Goal: Information Seeking & Learning: Learn about a topic

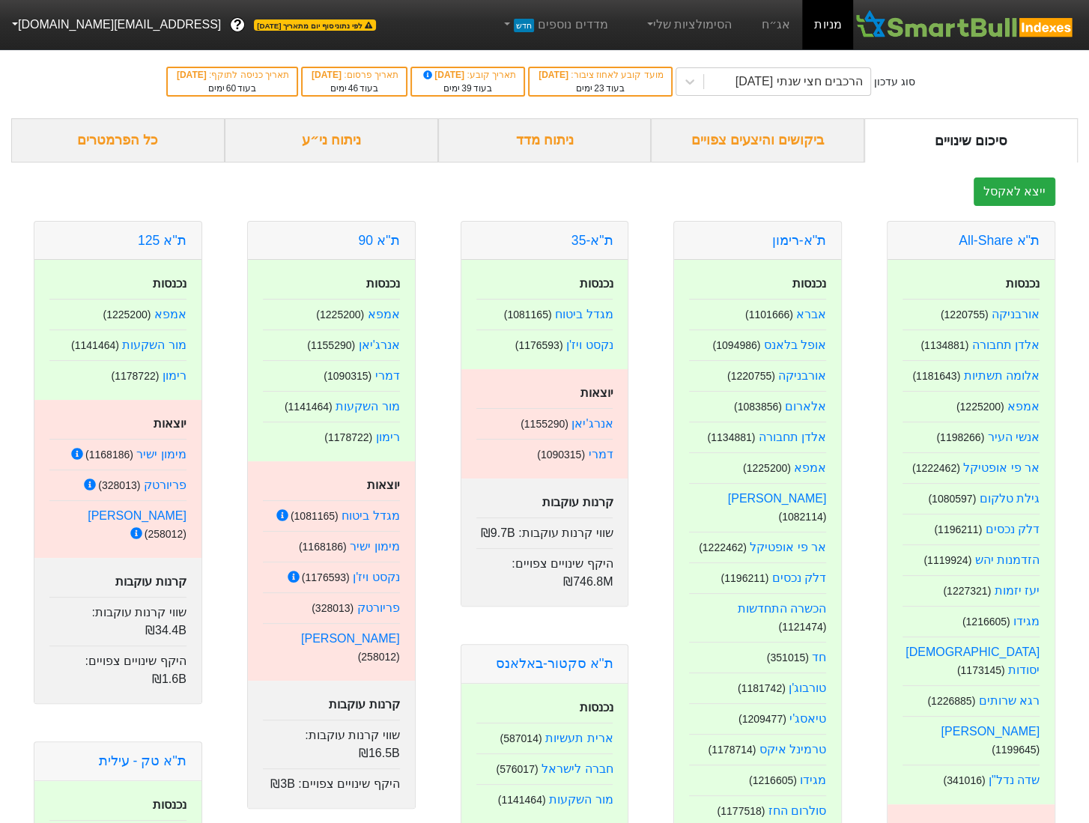
click at [716, 136] on div "ביקושים והיצעים צפויים" at bounding box center [758, 140] width 214 height 44
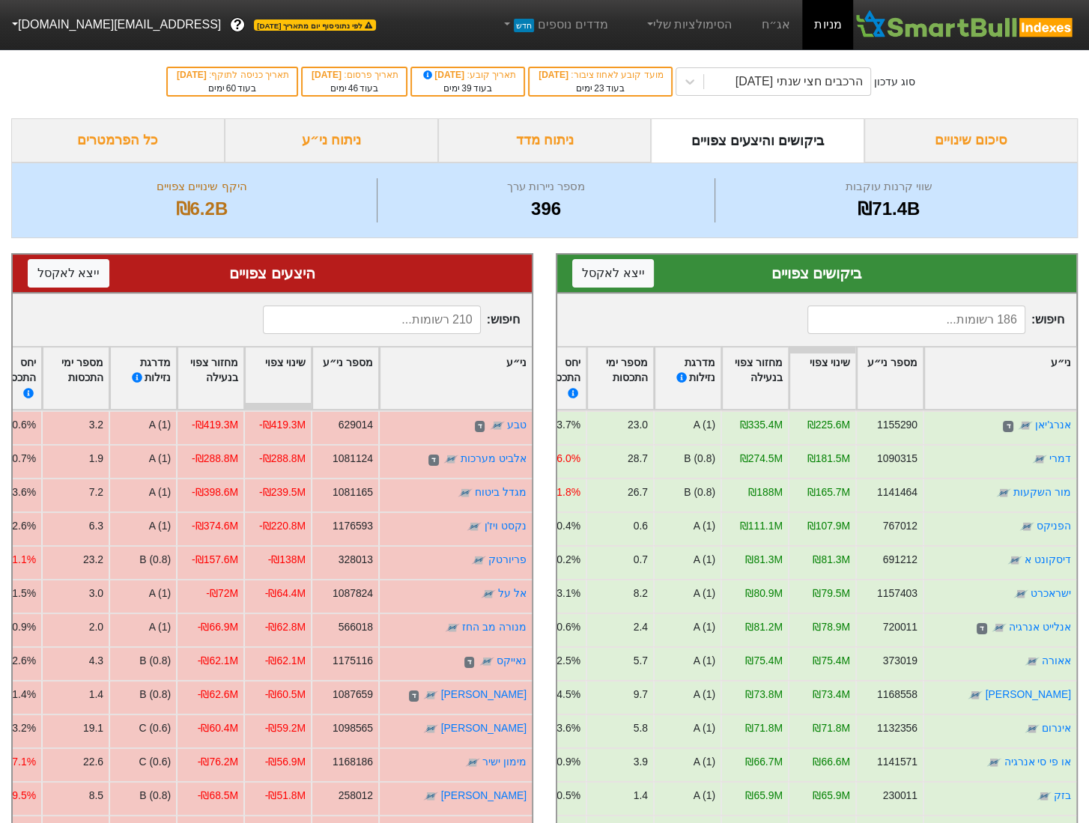
click at [325, 143] on div "ניתוח ני״ע" at bounding box center [332, 140] width 214 height 44
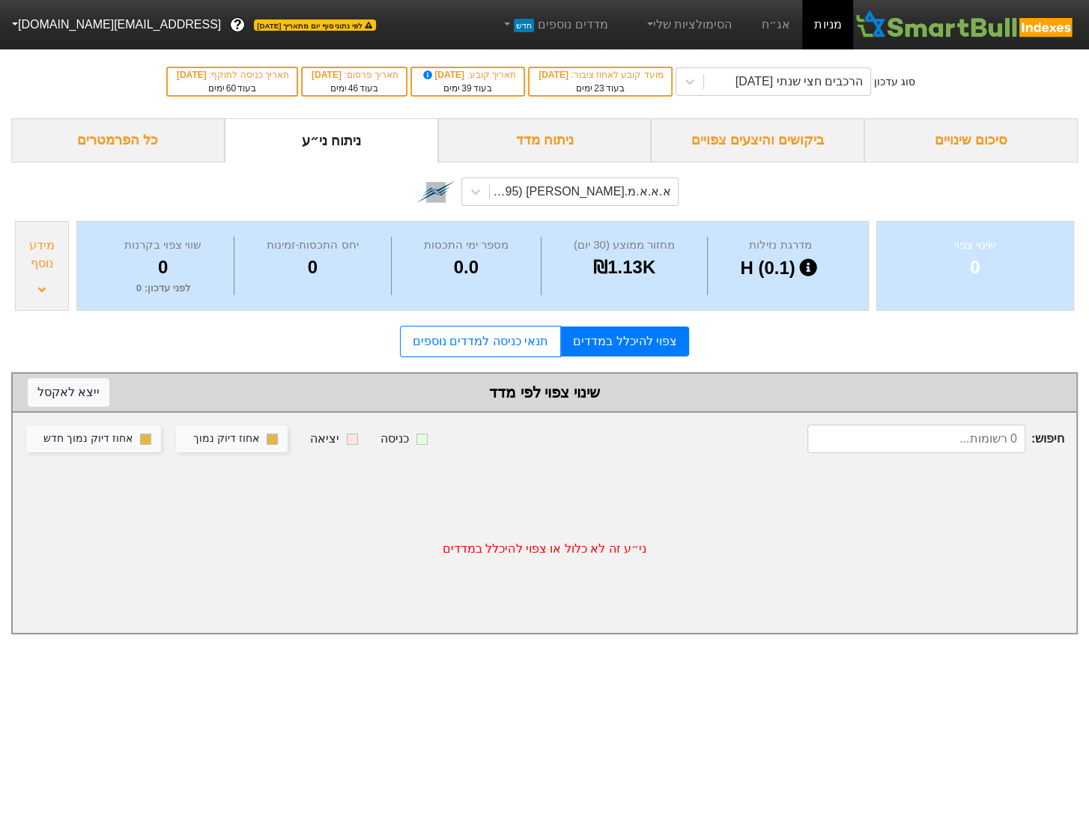
click at [769, 136] on div "ביקושים והיצעים צפויים" at bounding box center [758, 140] width 214 height 44
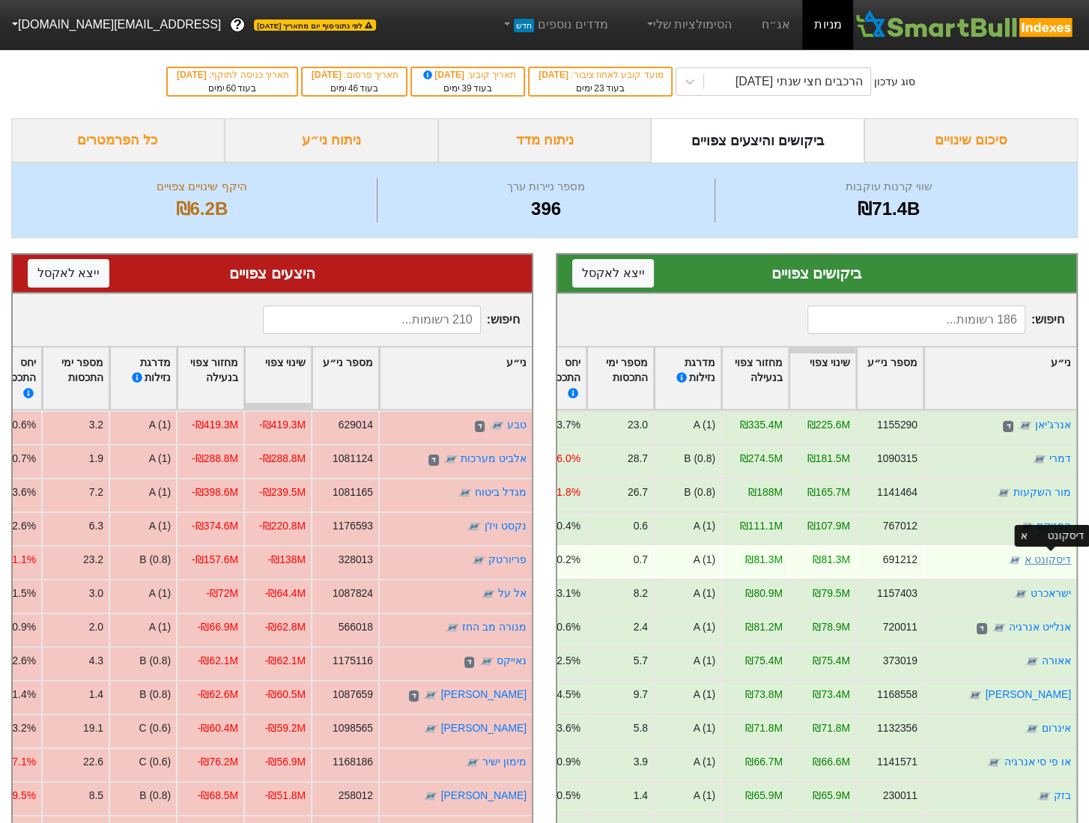
click at [1045, 557] on link "דיסקונט א" at bounding box center [1048, 560] width 46 height 12
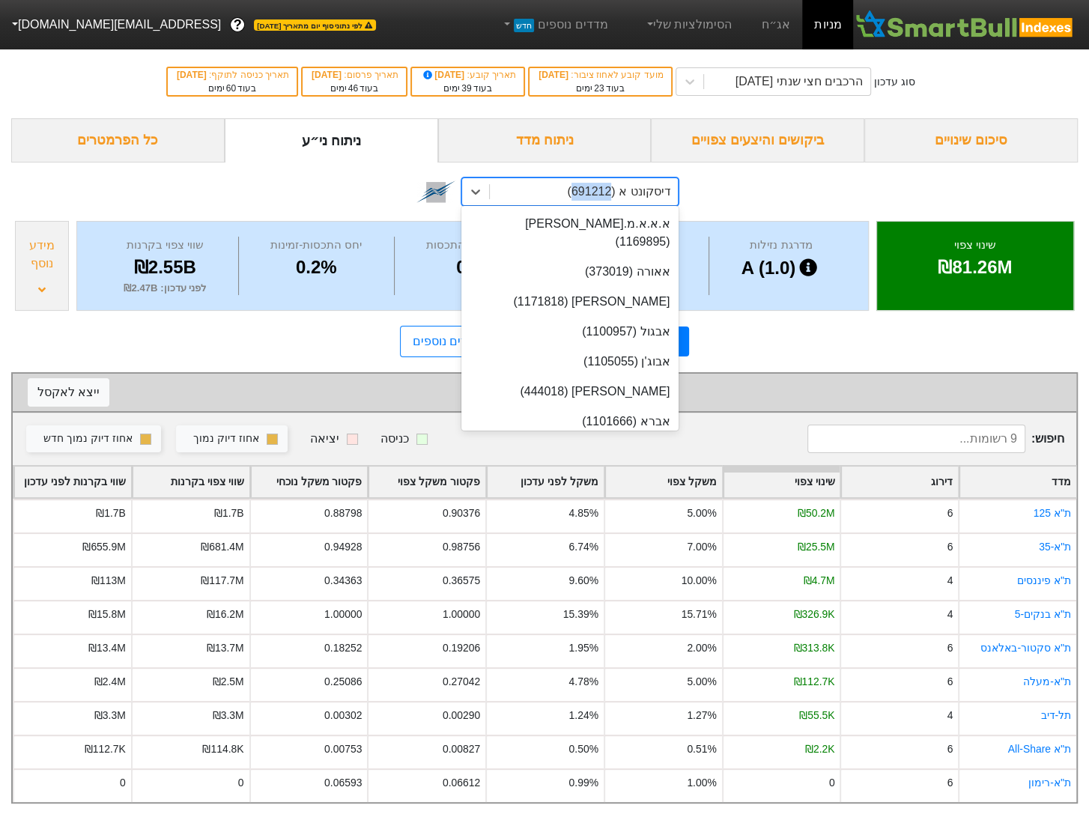
scroll to position [5571, 0]
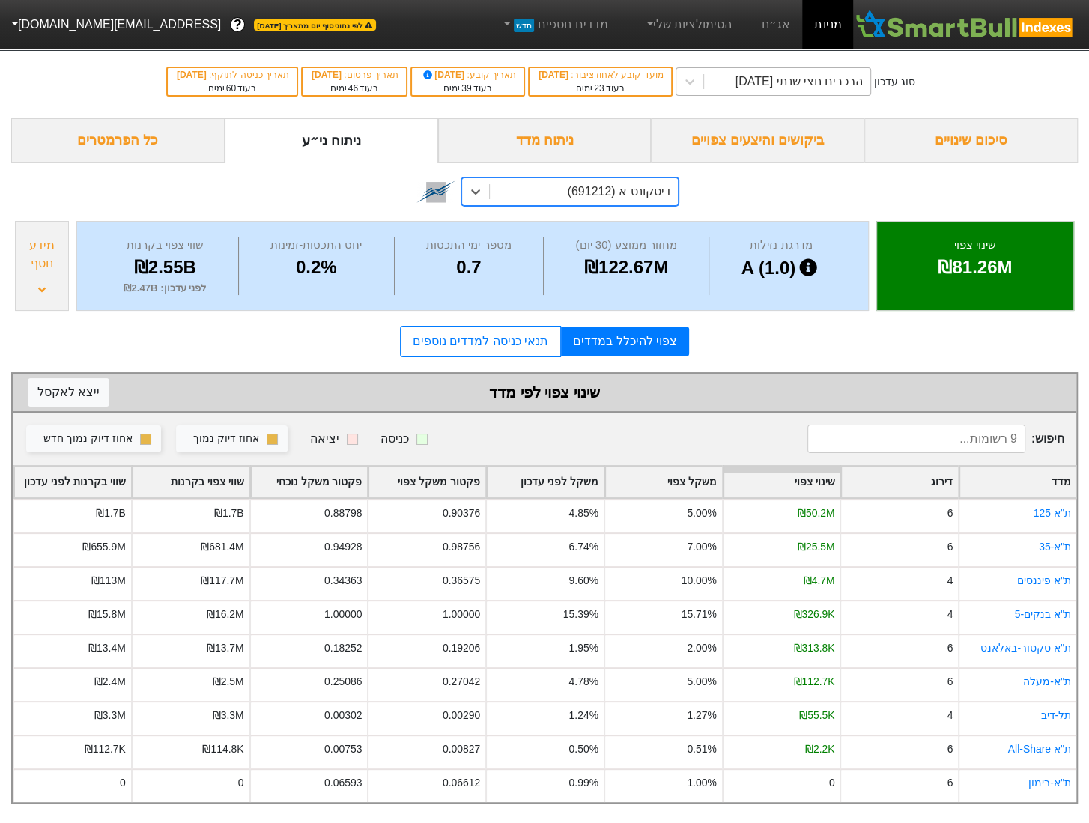
click at [785, 67] on div "הרכבים חצי שנתי [DATE]" at bounding box center [774, 81] width 196 height 28
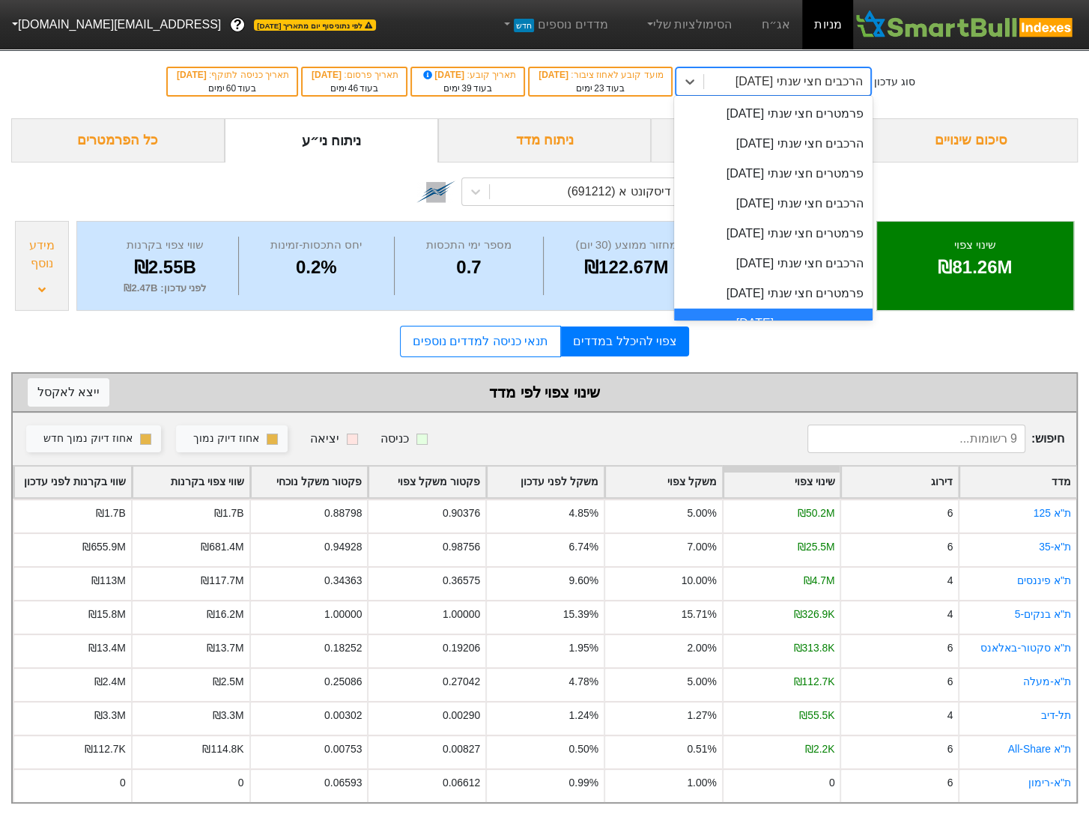
scroll to position [21, 0]
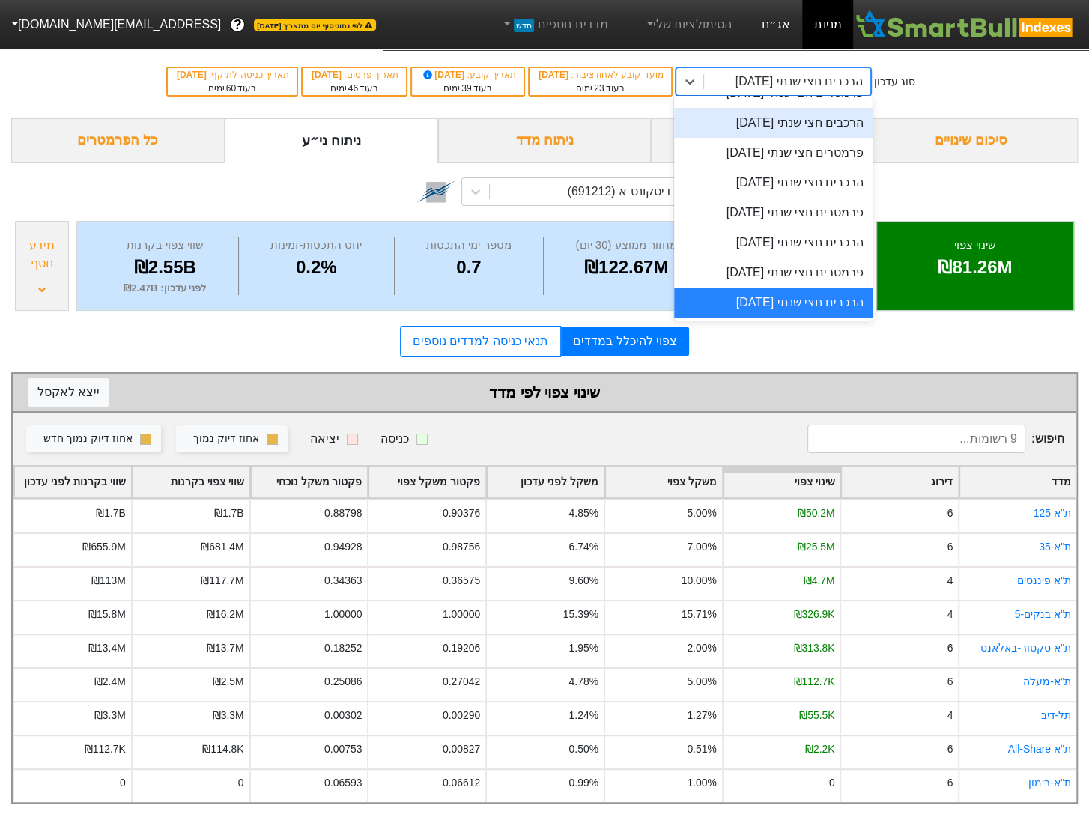
click at [774, 16] on link "אג״ח" at bounding box center [776, 24] width 52 height 49
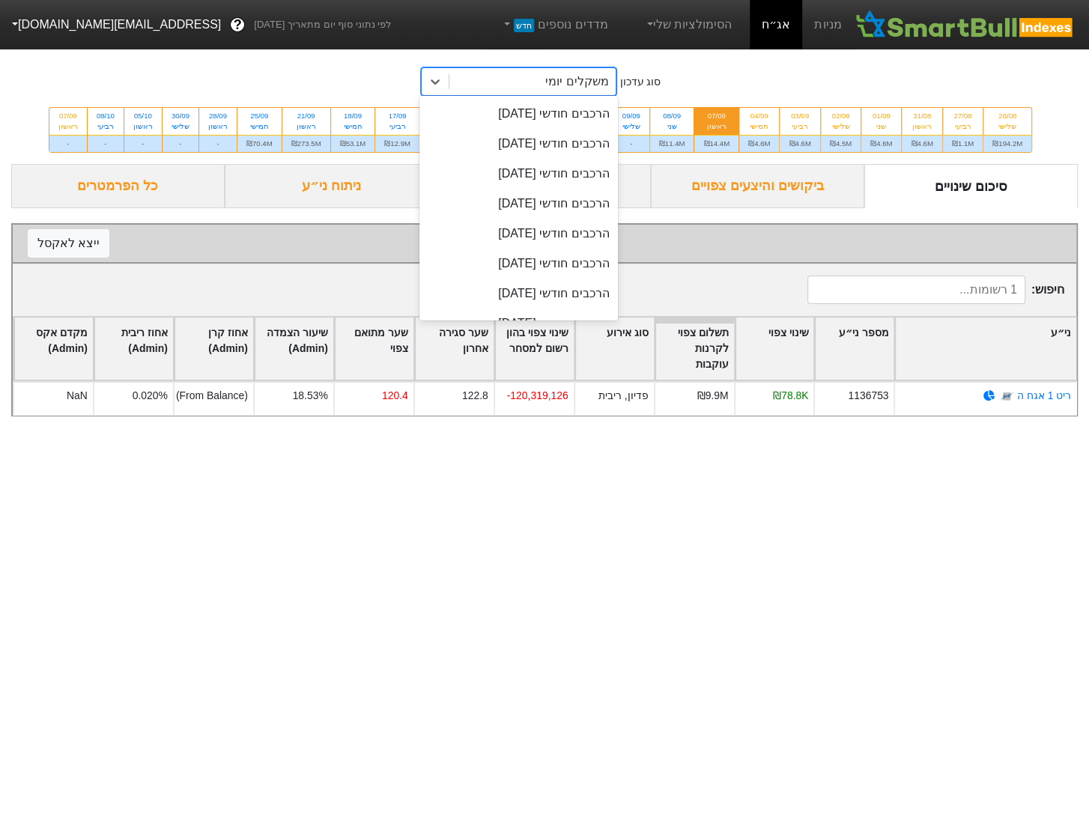
click at [576, 88] on div "משקלים יומי" at bounding box center [576, 82] width 63 height 18
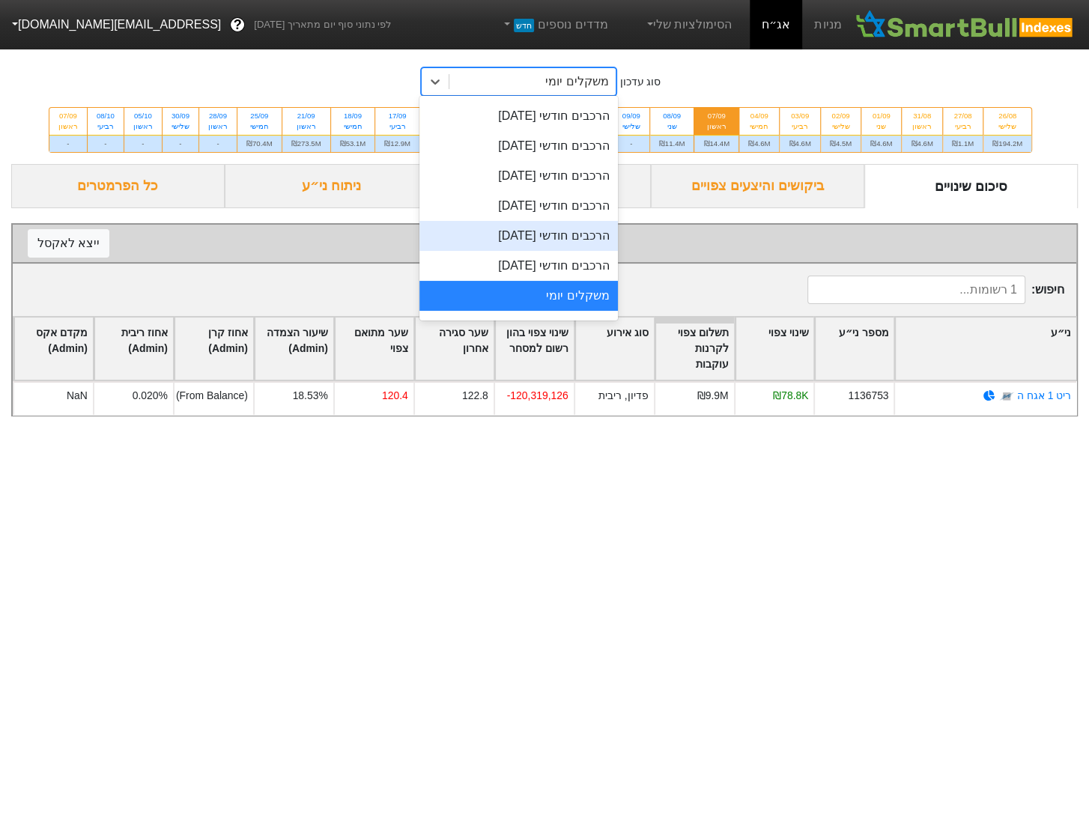
scroll to position [474, 0]
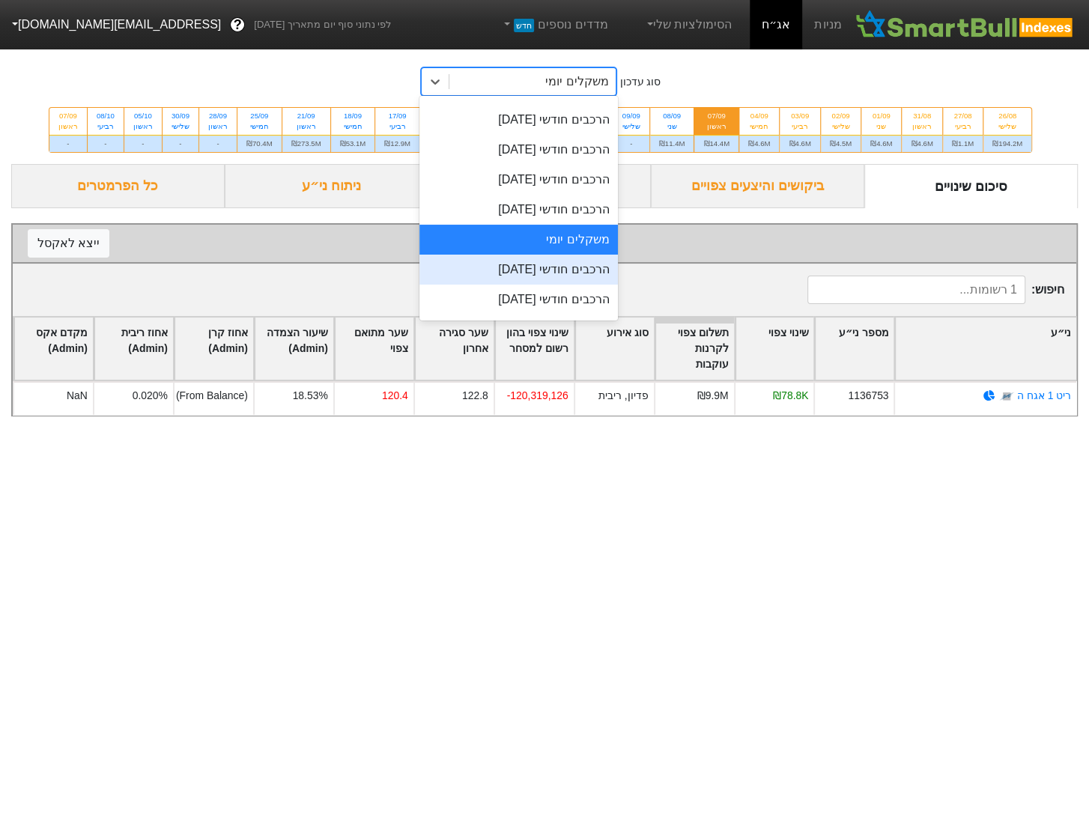
click at [557, 277] on div "הרכבים חודשי [DATE]" at bounding box center [519, 270] width 199 height 30
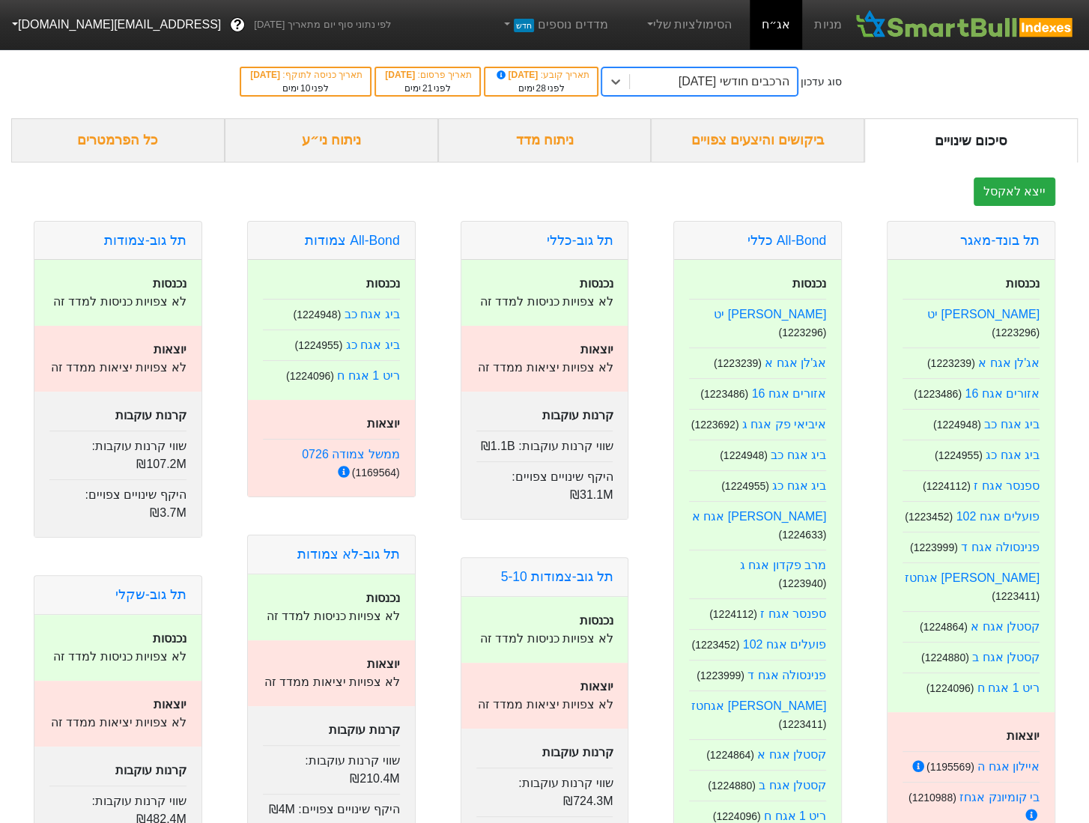
click at [755, 79] on div "הרכבים חודשי [DATE]" at bounding box center [734, 82] width 111 height 18
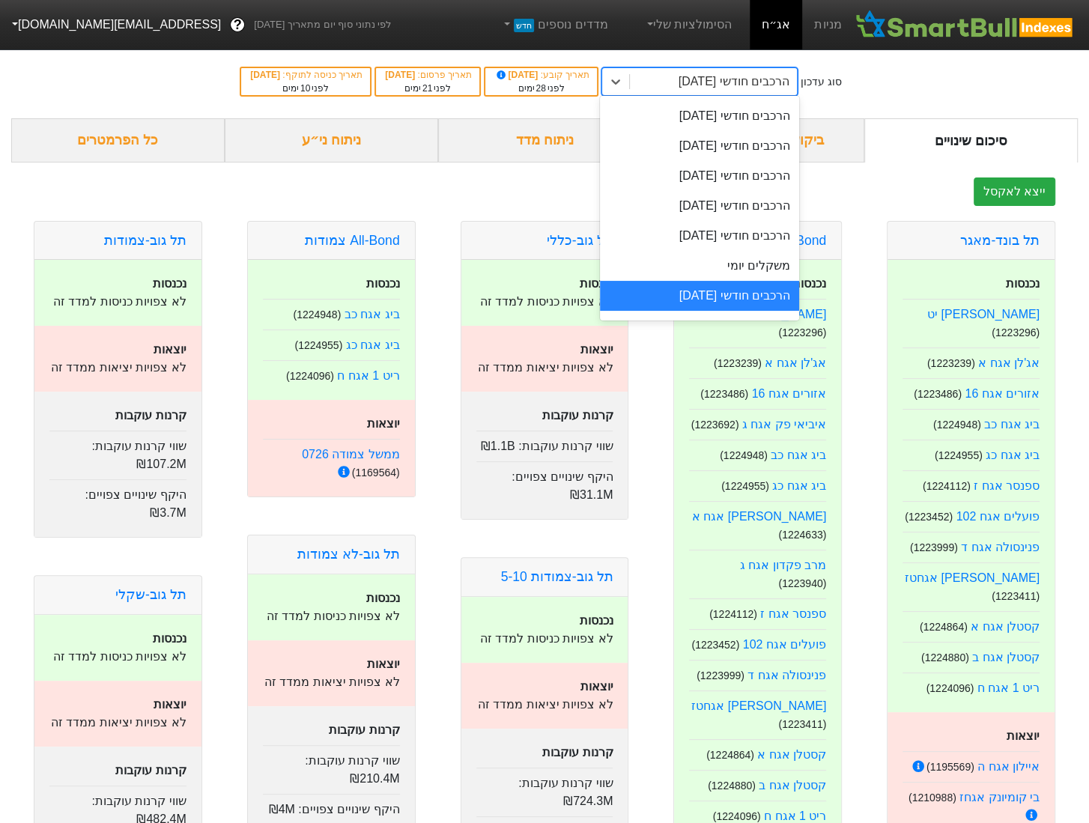
scroll to position [503, 0]
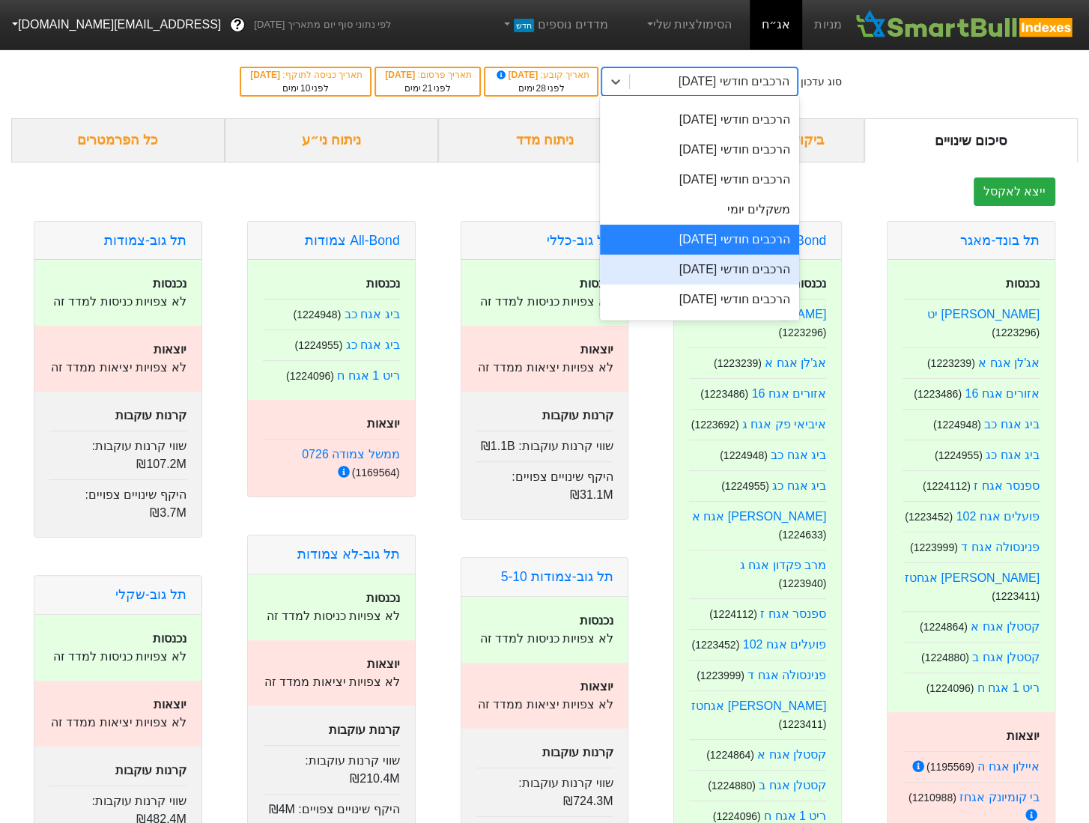
click at [774, 270] on div "הרכבים חודשי [DATE]" at bounding box center [699, 270] width 199 height 30
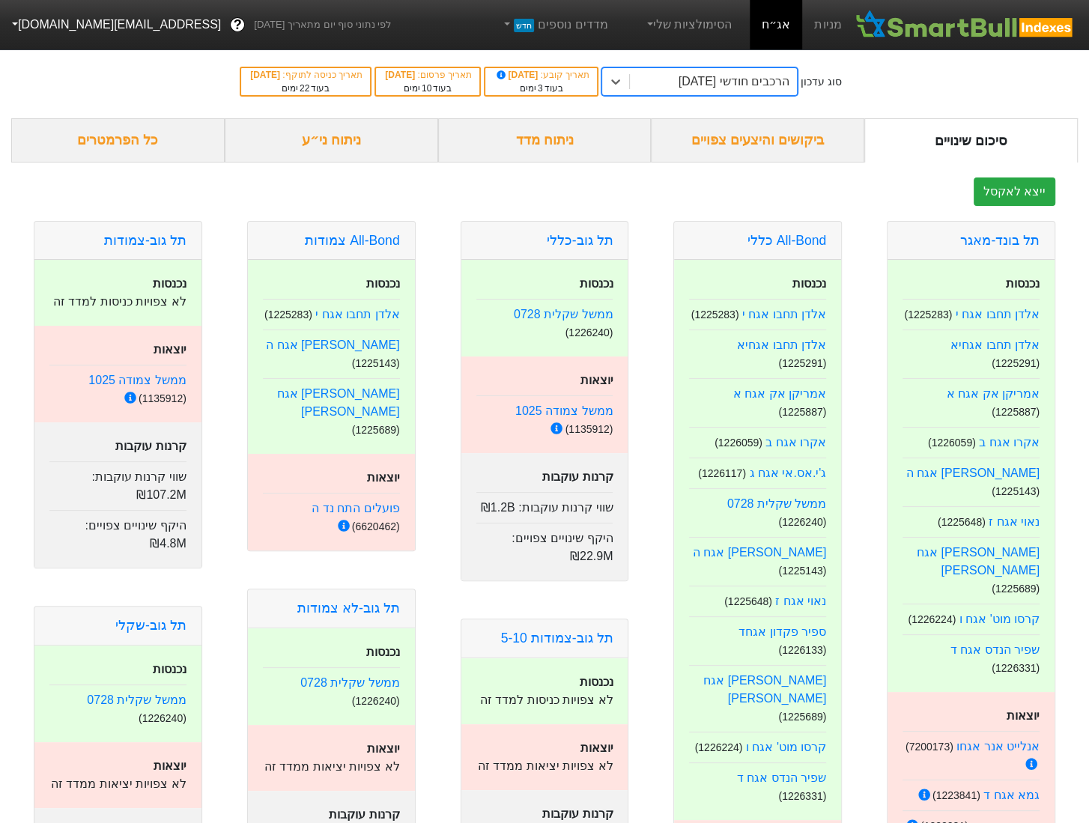
click at [725, 150] on div "ביקושים והיצעים צפויים" at bounding box center [758, 140] width 214 height 44
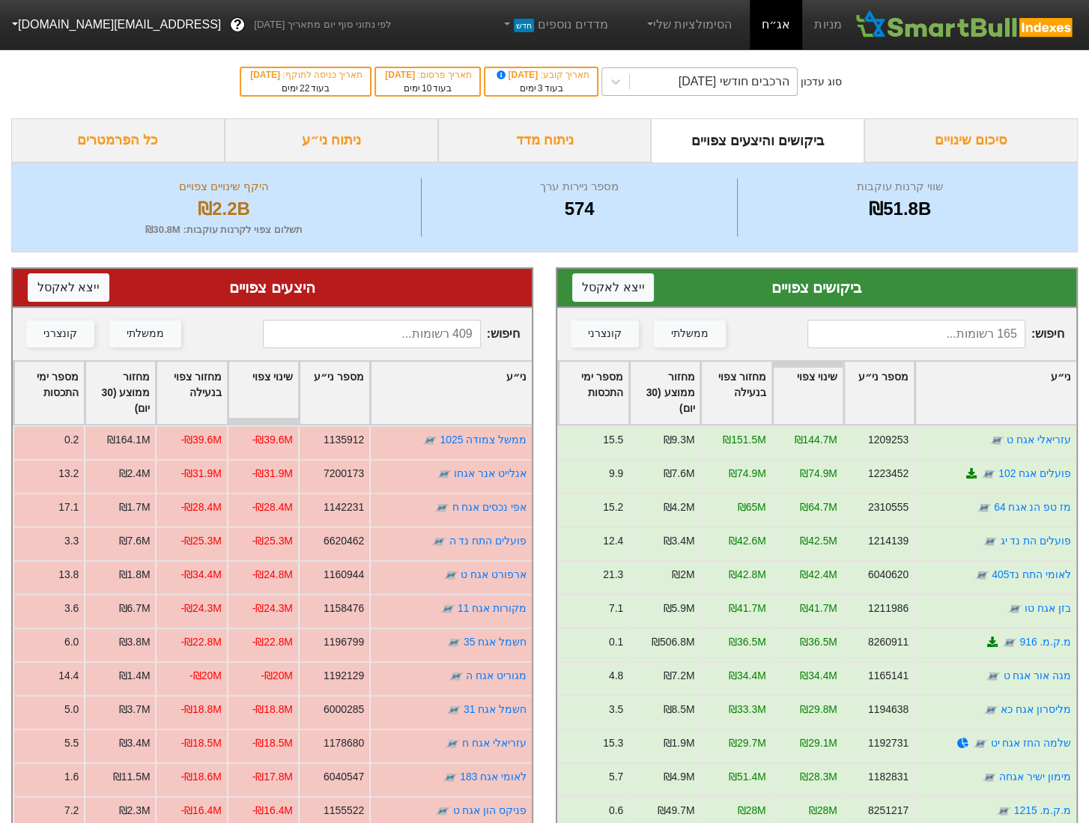
click at [721, 91] on div "הרכבים חודשי [DATE]" at bounding box center [713, 81] width 167 height 27
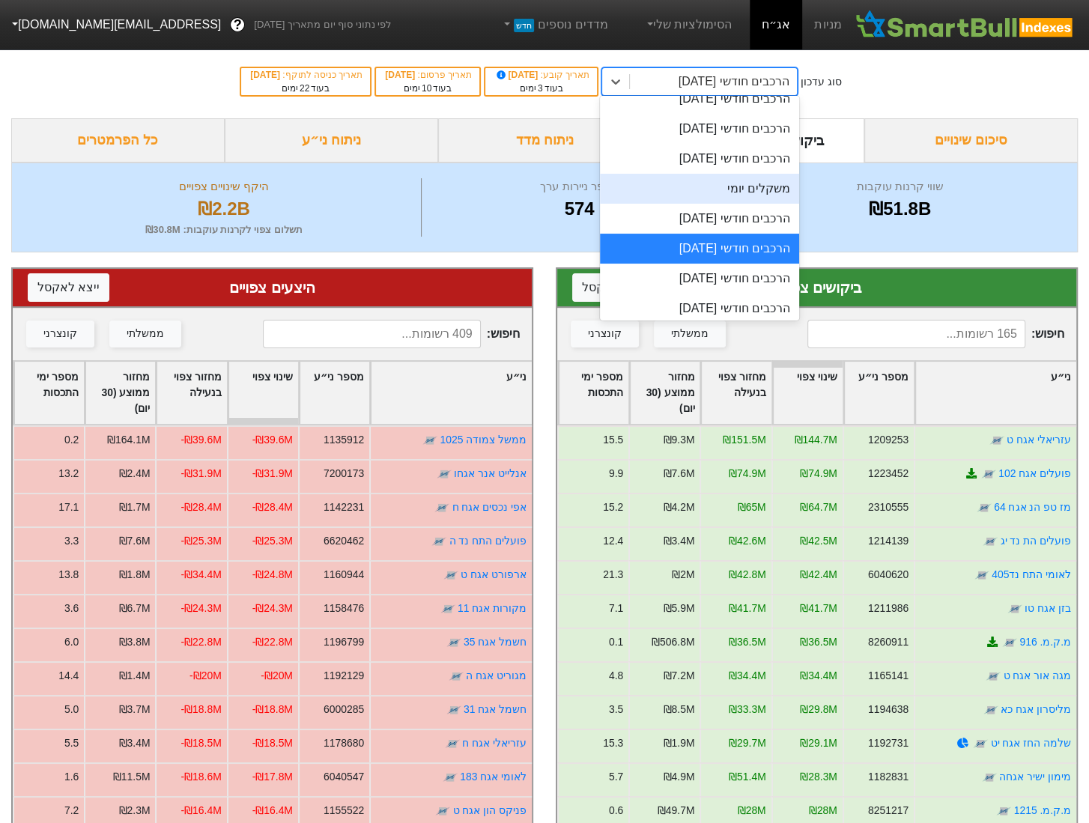
scroll to position [527, 0]
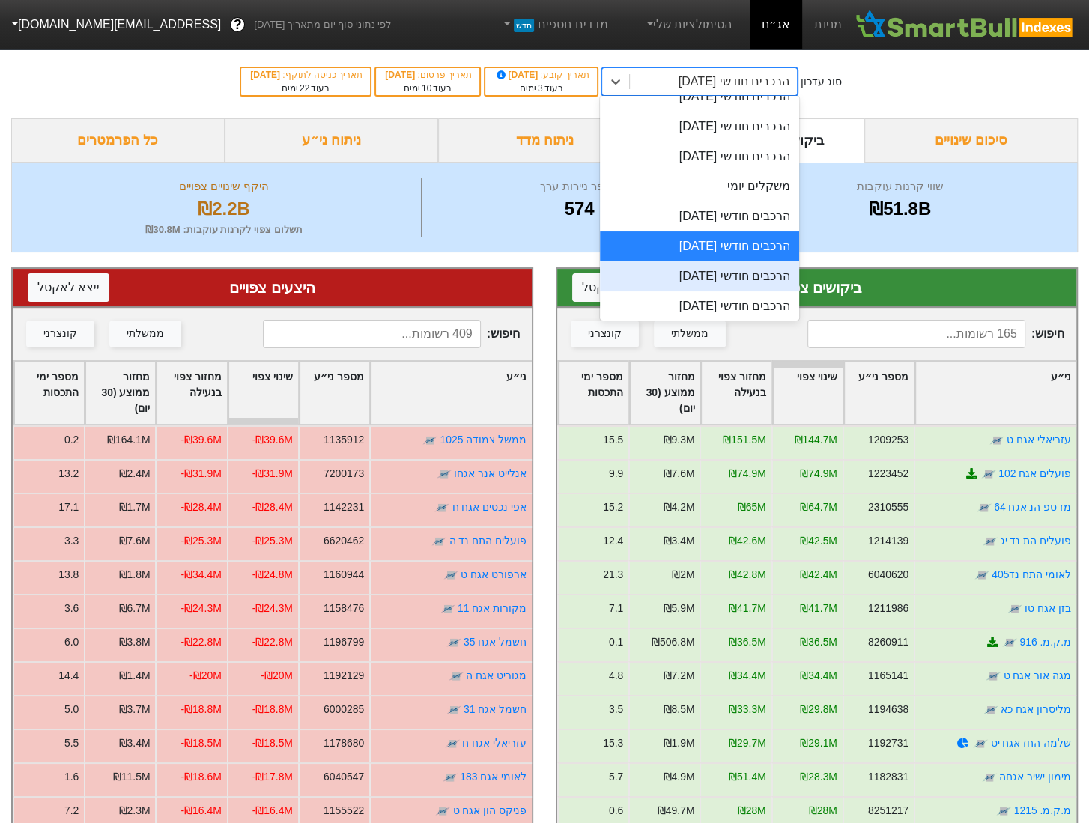
click at [763, 271] on div "הרכבים חודשי [DATE]" at bounding box center [699, 276] width 199 height 30
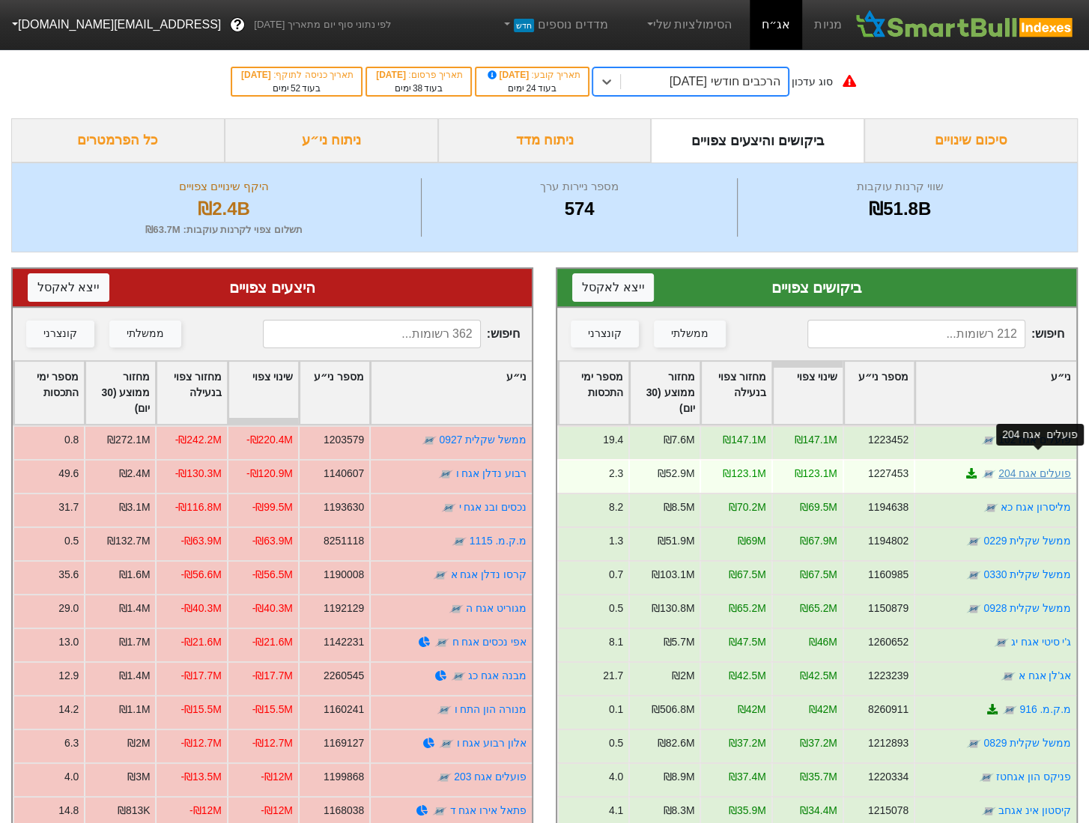
click at [1032, 468] on link "פועלים אגח 204" at bounding box center [1035, 474] width 73 height 12
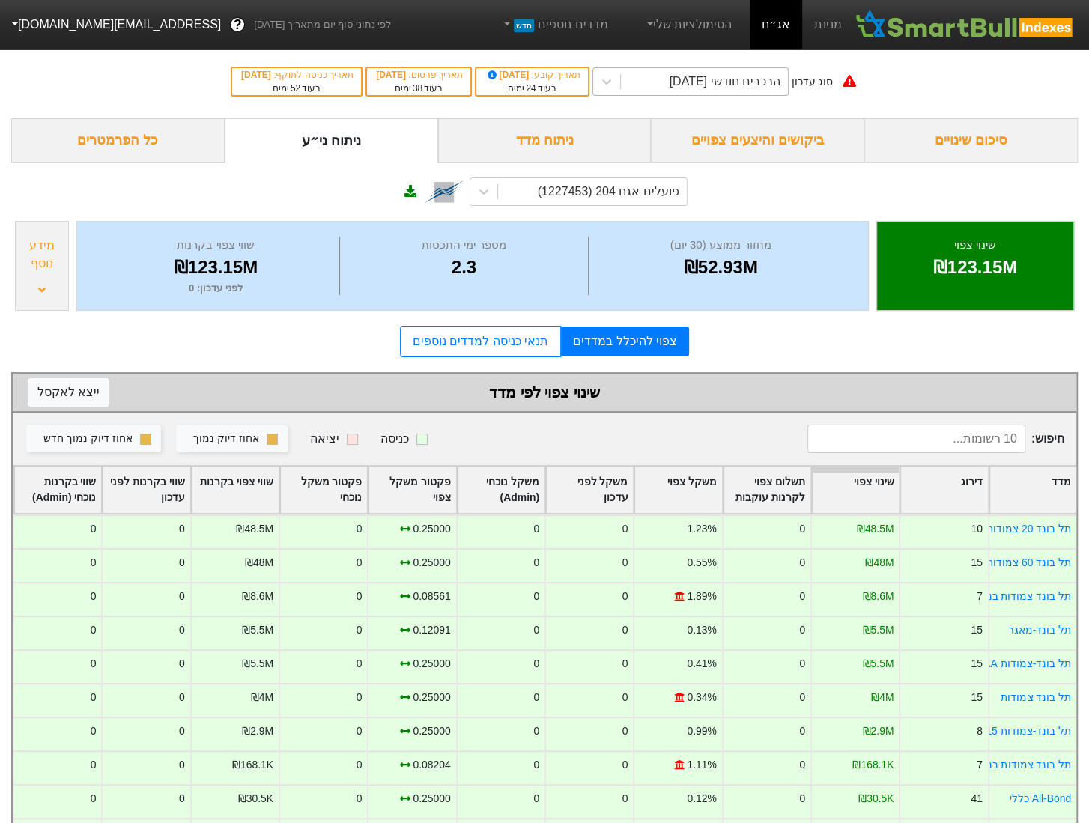
click at [740, 86] on div "הרכבים חודשי [DATE]" at bounding box center [725, 82] width 111 height 18
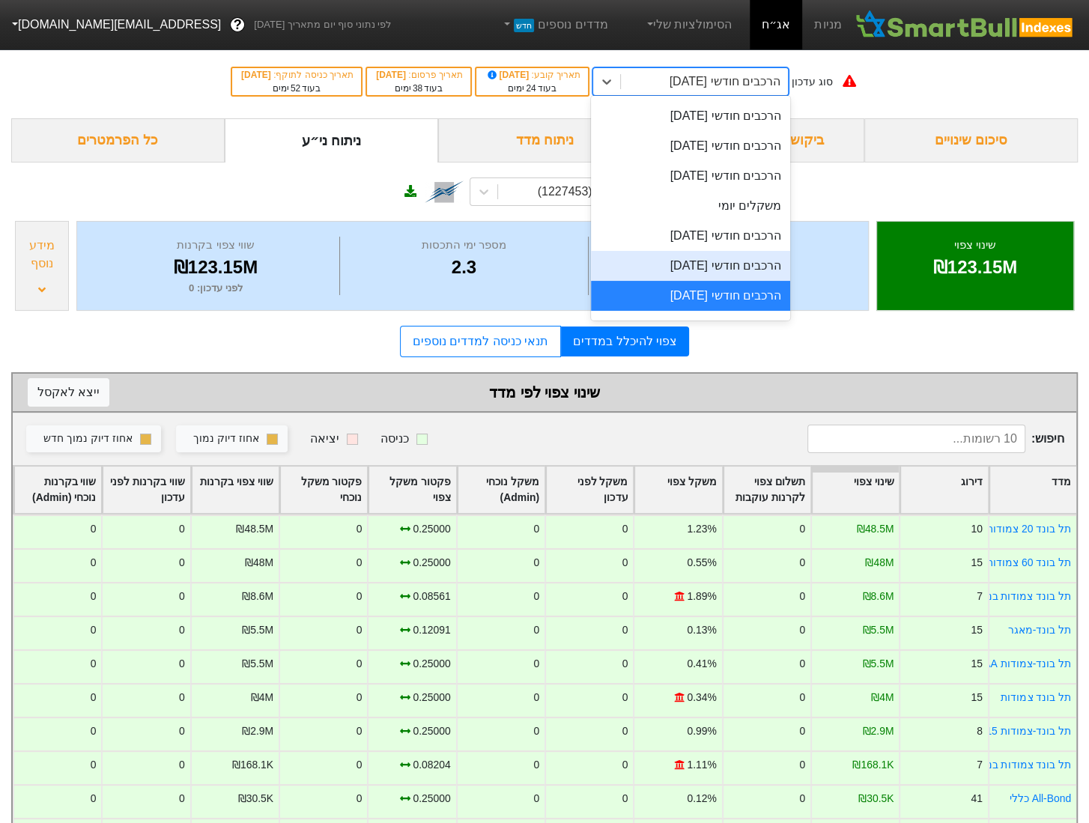
scroll to position [551, 0]
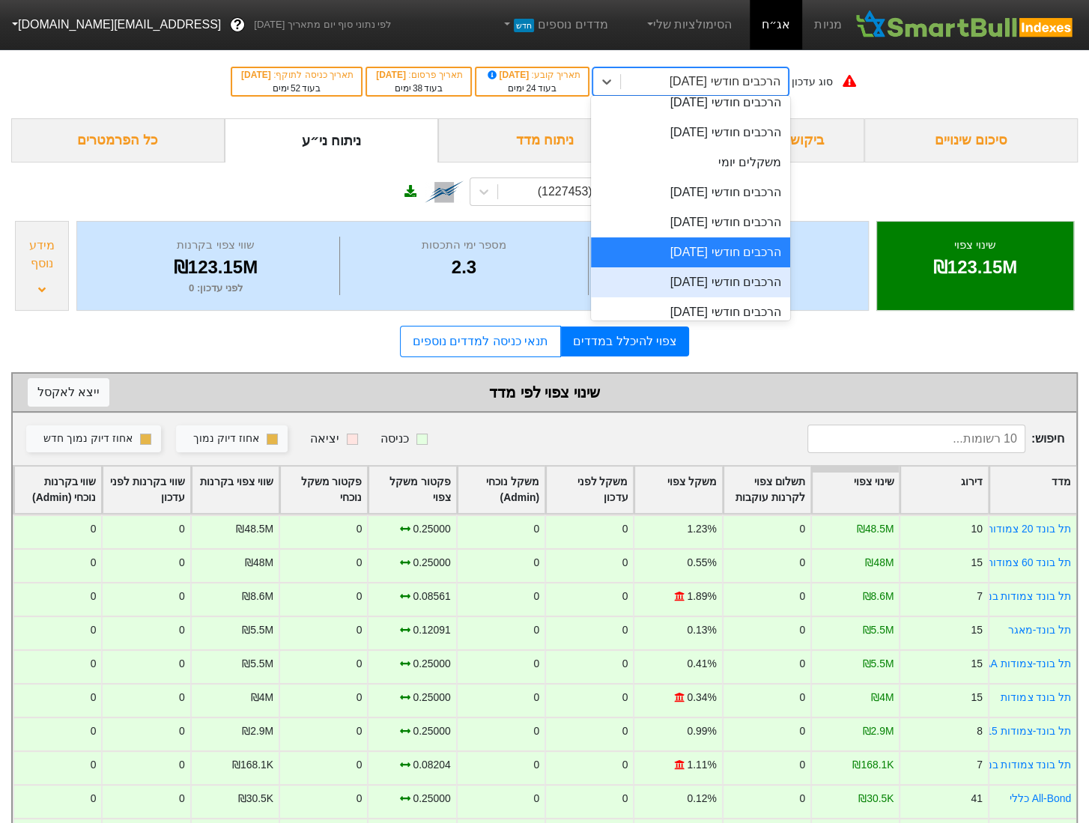
click at [729, 279] on div "הרכבים חודשי [DATE]" at bounding box center [690, 282] width 199 height 30
